Goal: Register for event/course

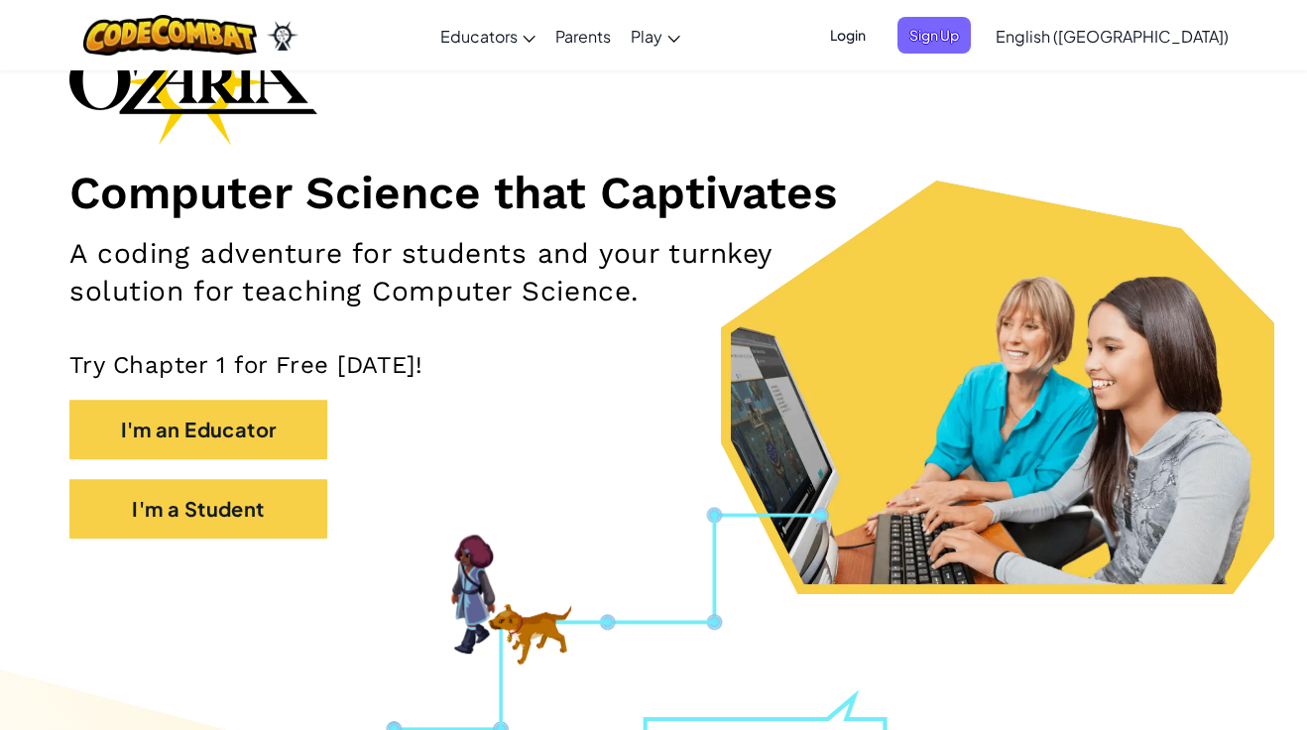
scroll to position [163, 0]
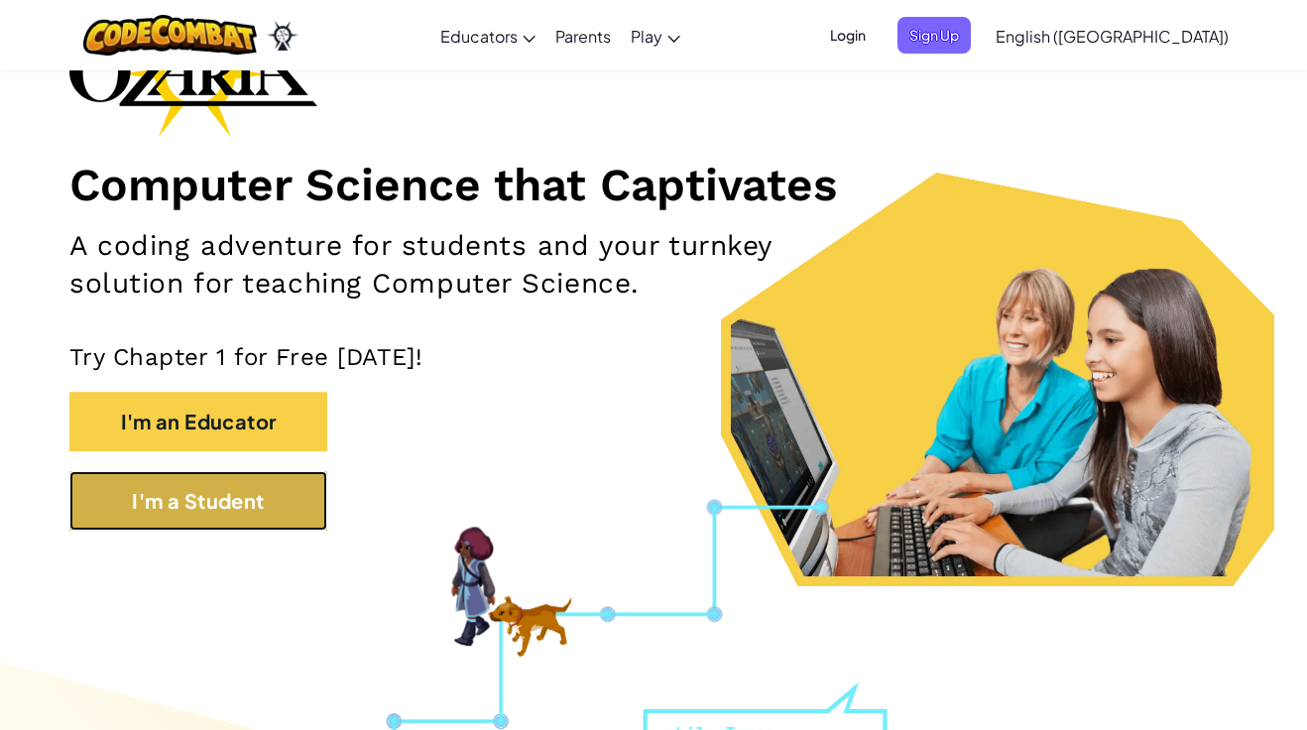
click at [154, 504] on button "I'm a Student" at bounding box center [198, 501] width 258 height 60
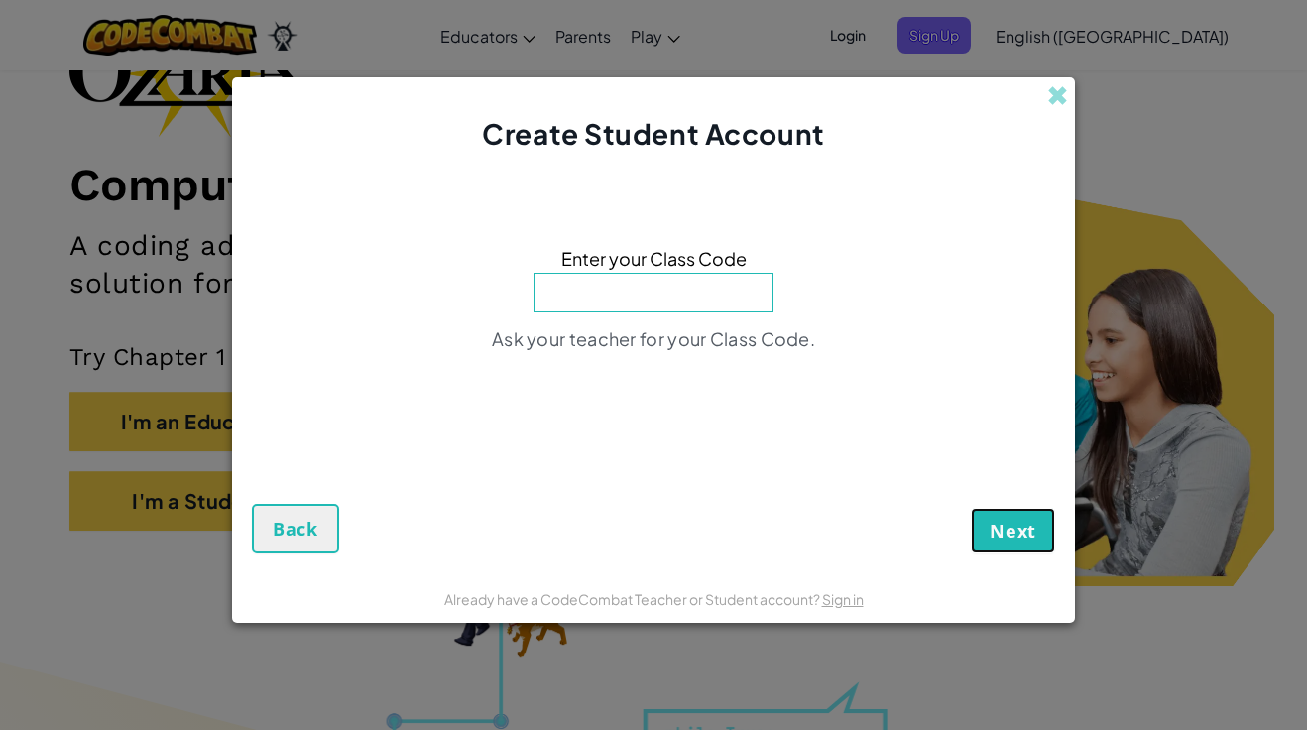
click at [1036, 553] on button "Next" at bounding box center [1013, 531] width 84 height 46
click at [297, 523] on span "Back" at bounding box center [296, 529] width 46 height 24
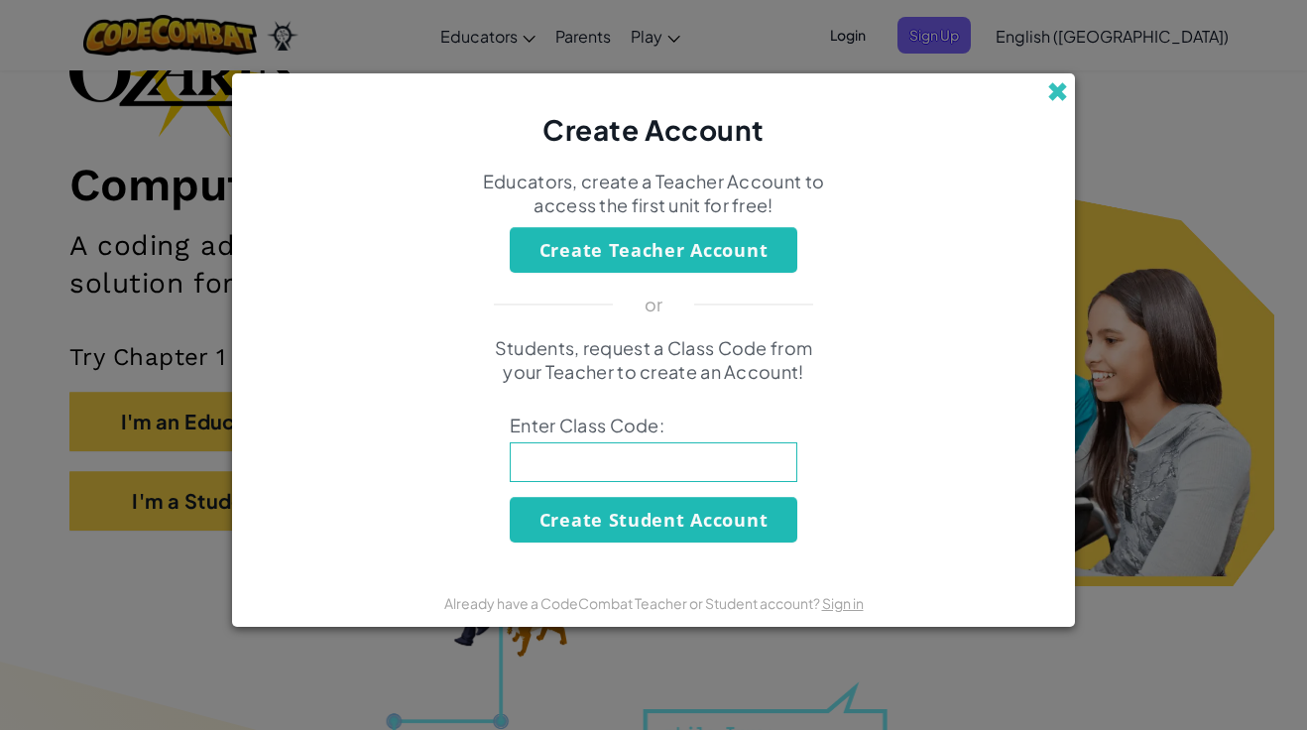
click at [1056, 97] on span at bounding box center [1058, 91] width 21 height 21
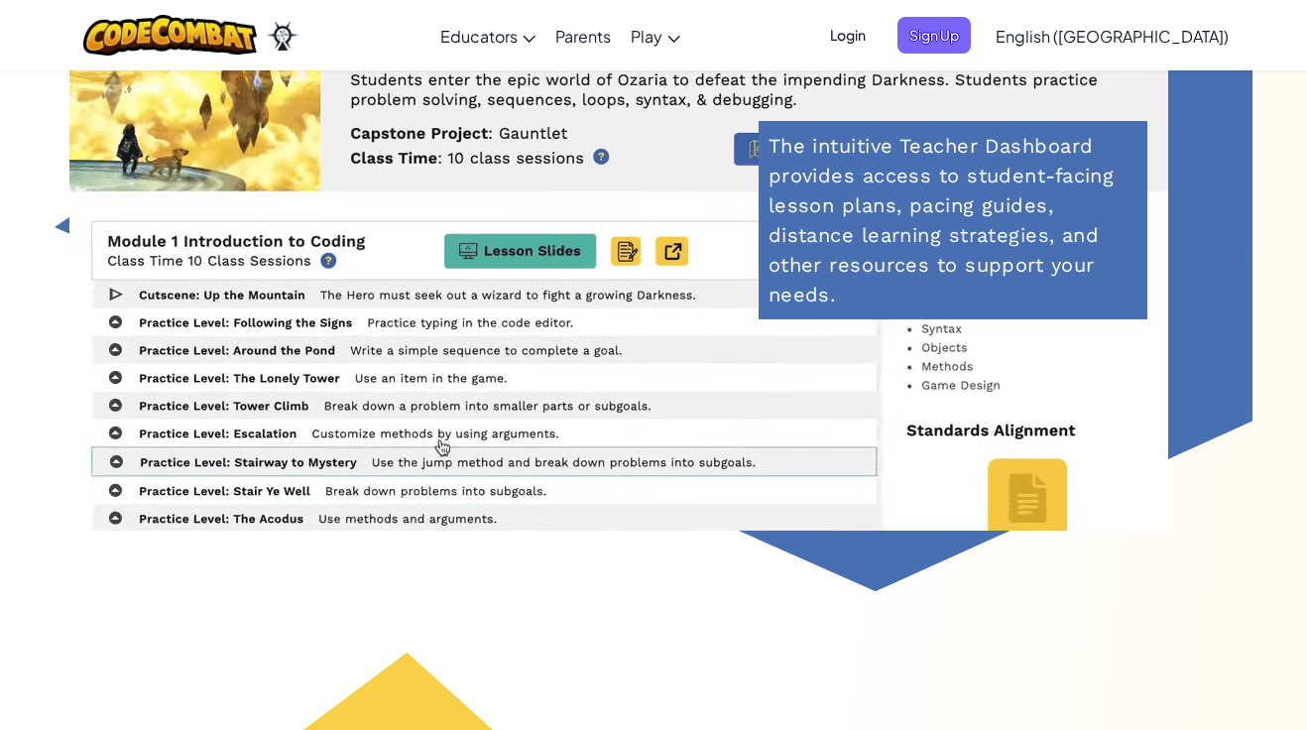
scroll to position [7661, 0]
